Goal: Transaction & Acquisition: Purchase product/service

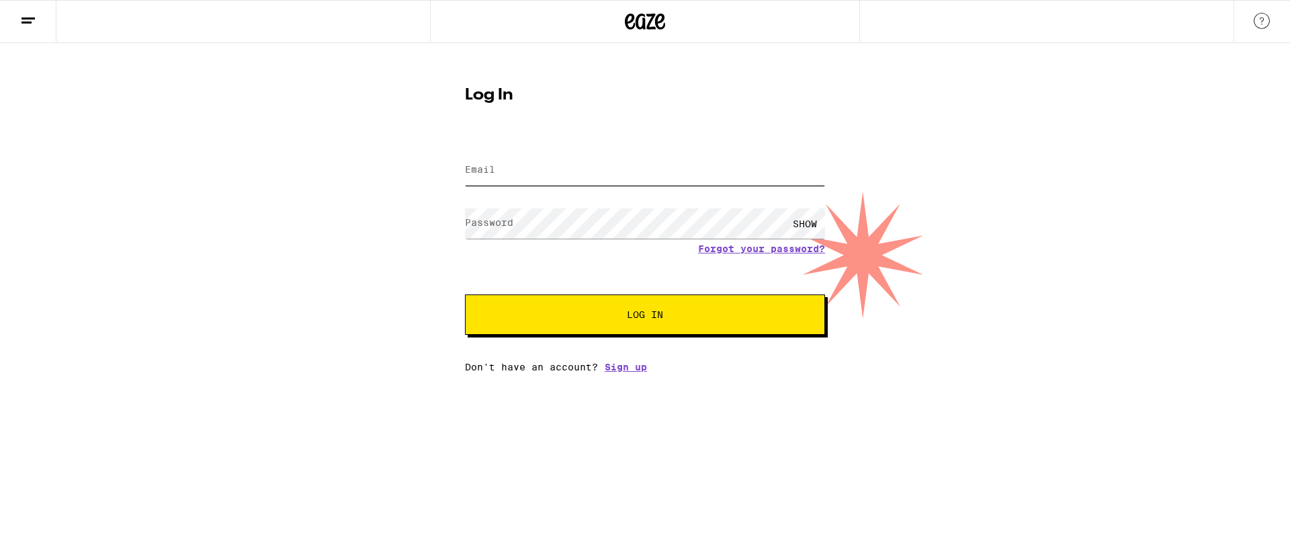
click at [578, 171] on input "Email" at bounding box center [645, 170] width 360 height 30
click at [641, 313] on span "Log In" at bounding box center [645, 314] width 36 height 9
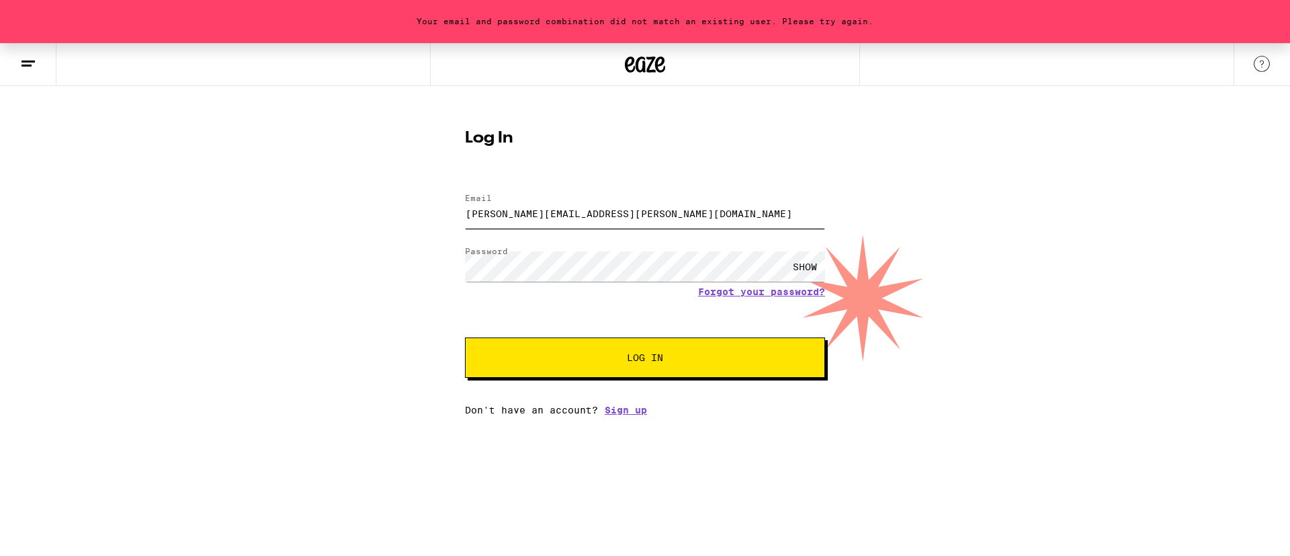
click at [626, 216] on input "[PERSON_NAME][EMAIL_ADDRESS][PERSON_NAME][DOMAIN_NAME]" at bounding box center [645, 213] width 360 height 30
type input "[PERSON_NAME][EMAIL_ADDRESS][PERSON_NAME][DOMAIN_NAME]"
click at [817, 269] on div "SHOW" at bounding box center [805, 266] width 40 height 30
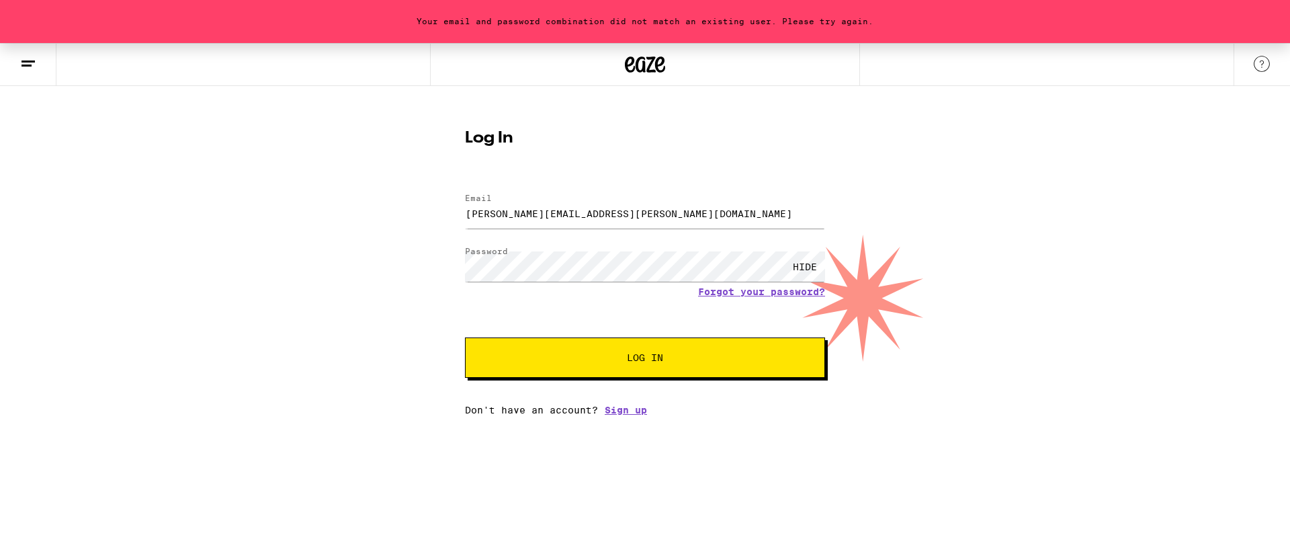
click at [511, 340] on button "Log In" at bounding box center [645, 357] width 360 height 40
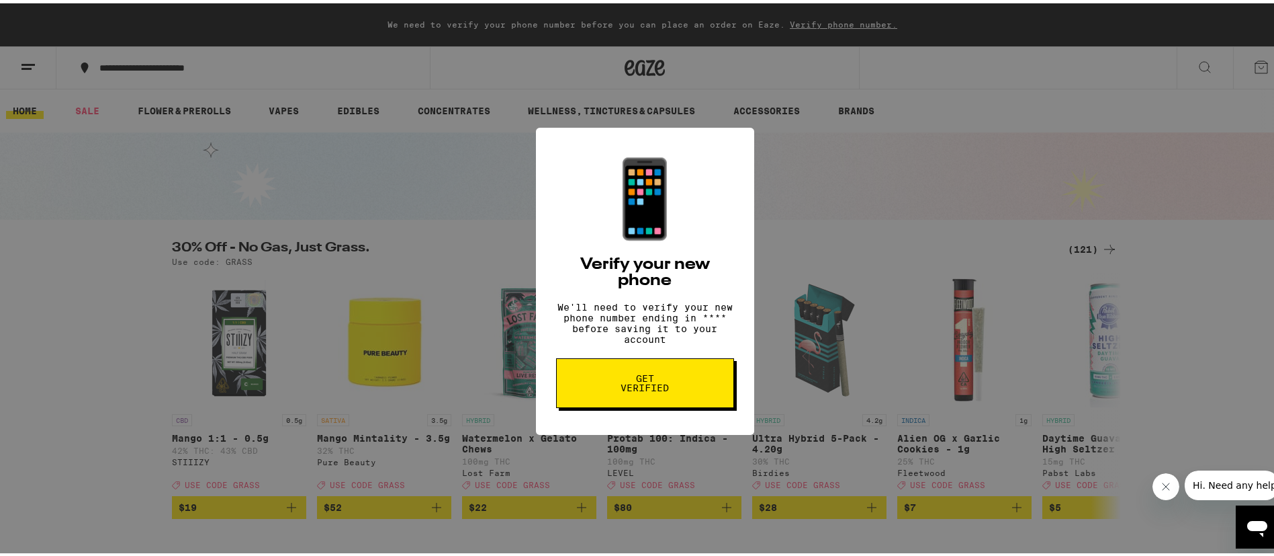
click at [599, 384] on button "Get verified" at bounding box center [645, 380] width 178 height 50
